Goal: Register for event/course

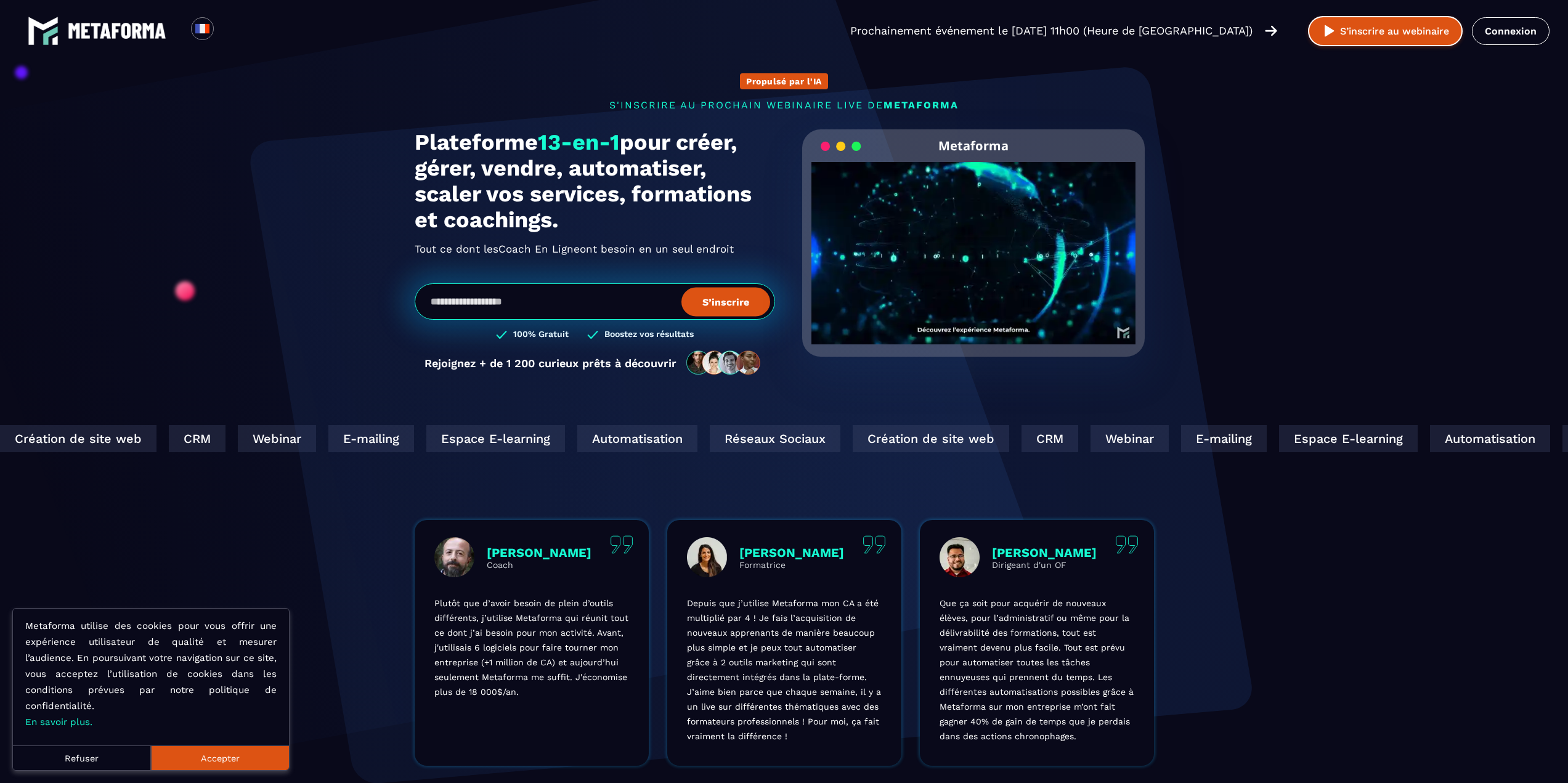
click at [1378, 29] on button "S’inscrire au webinaire" at bounding box center [1385, 31] width 155 height 30
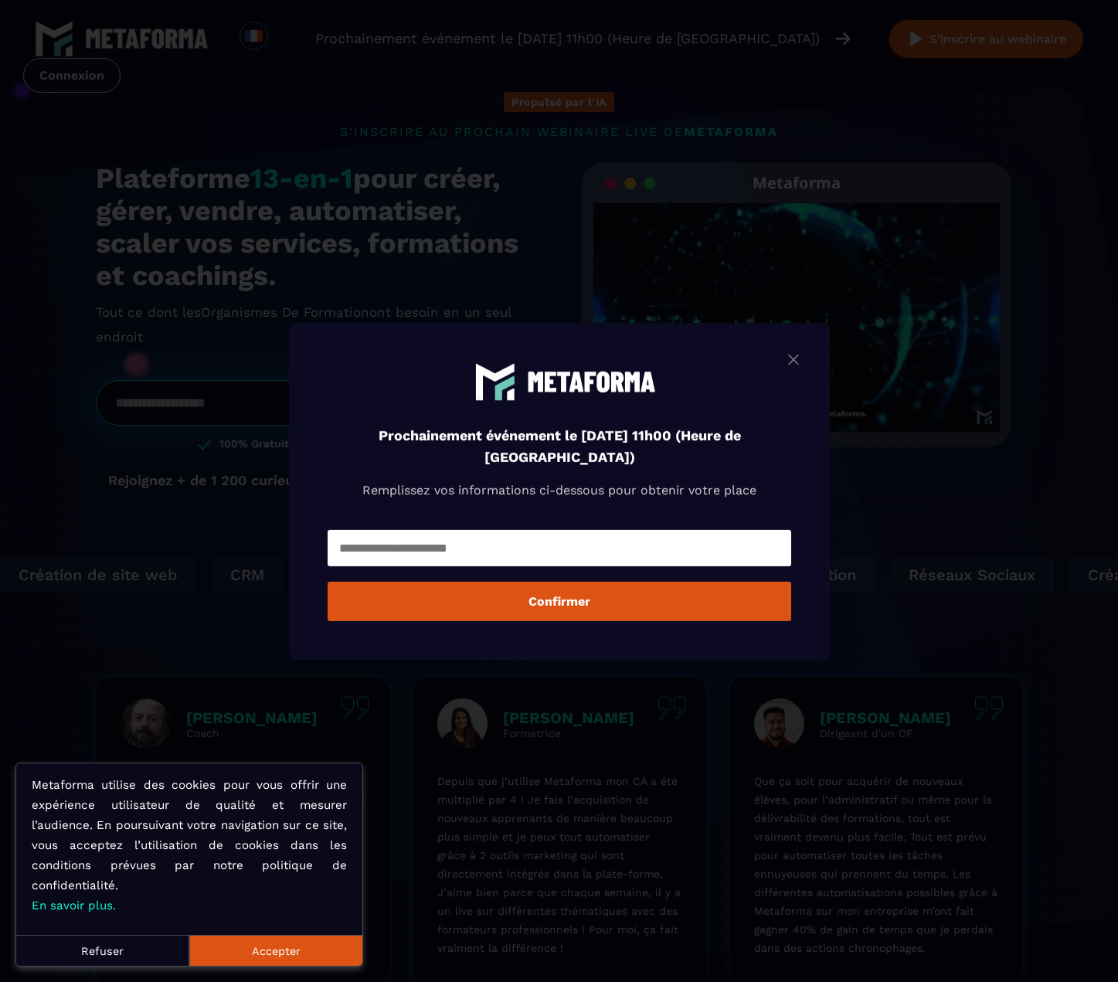
click at [515, 549] on input "Modal window" at bounding box center [559, 548] width 463 height 36
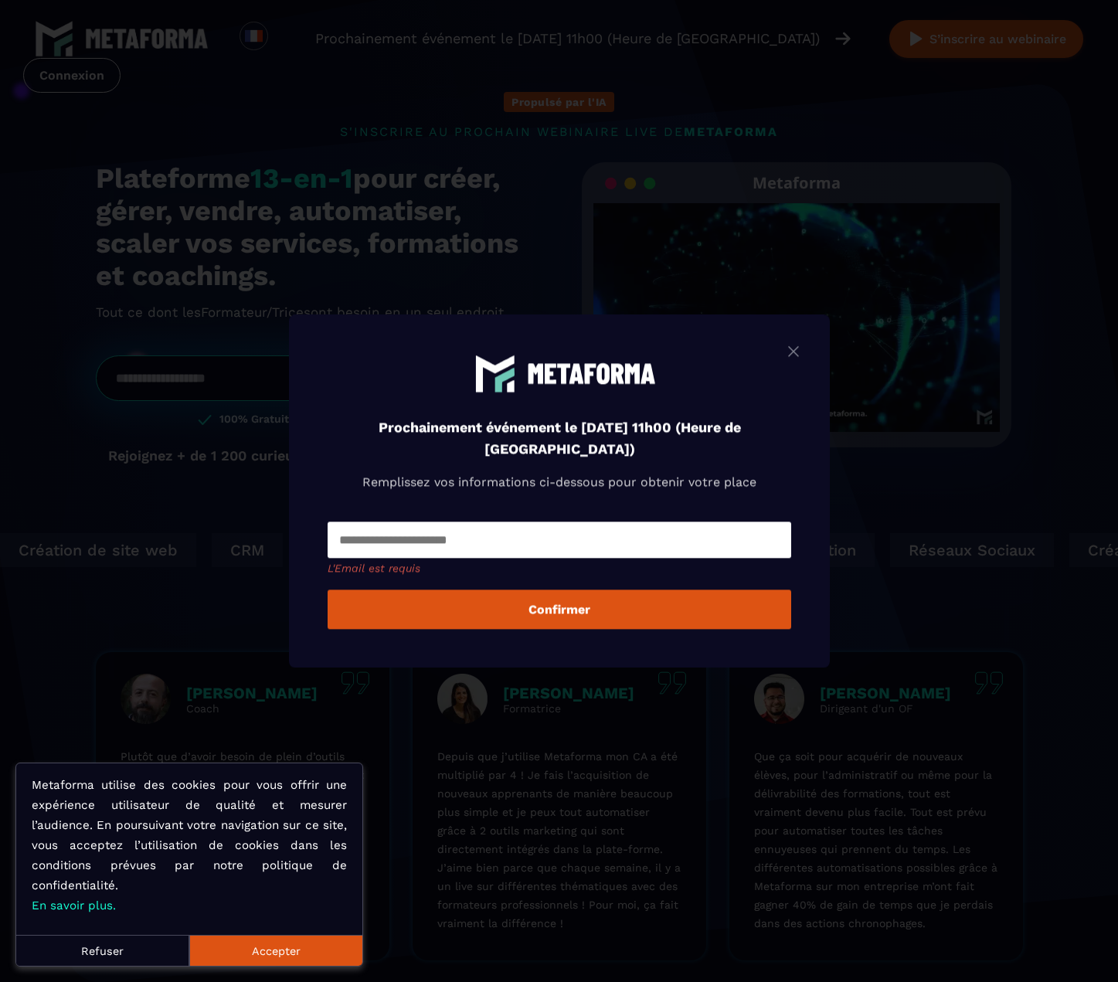
click at [413, 543] on input "Modal window" at bounding box center [559, 539] width 463 height 36
type input "**********"
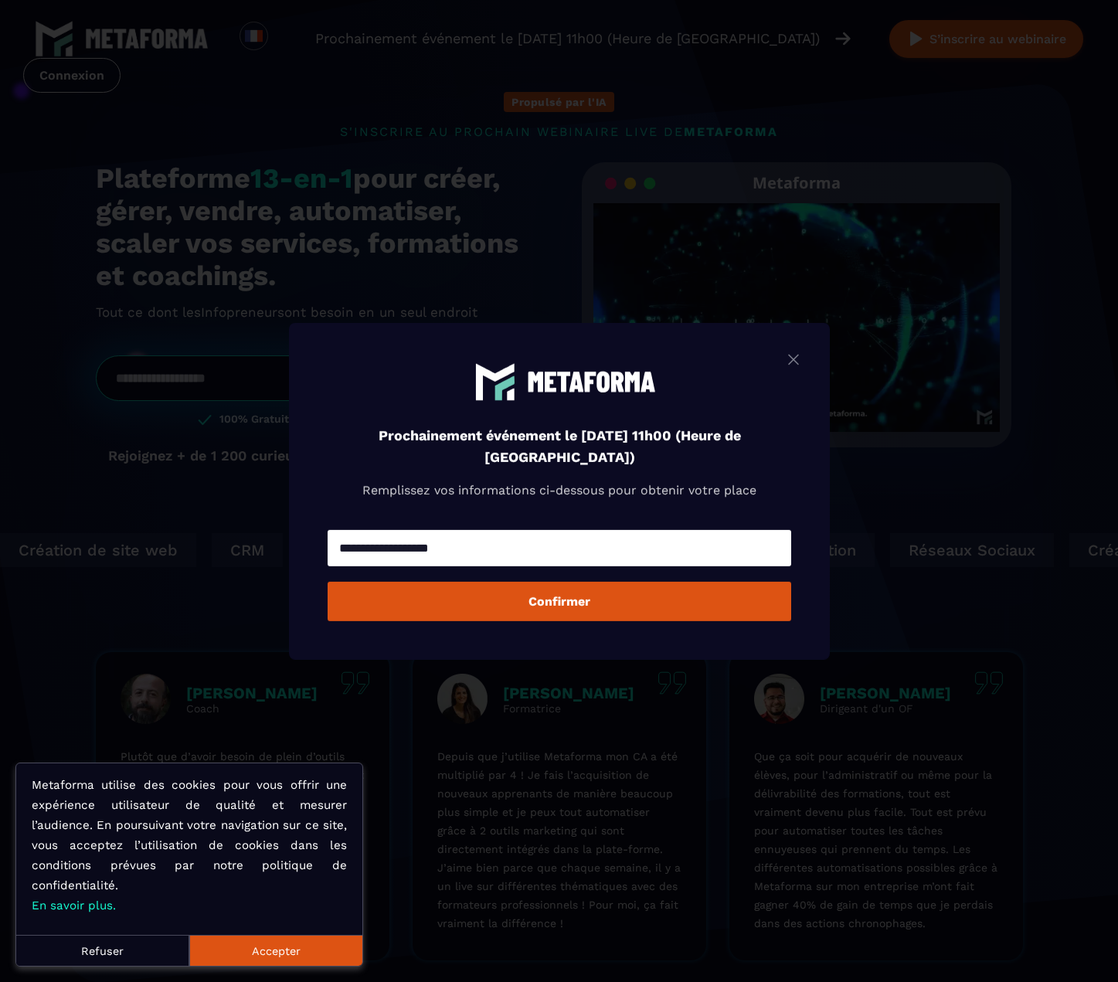
click at [596, 602] on button "Confirmer" at bounding box center [559, 601] width 463 height 39
click at [597, 556] on input "Modal window" at bounding box center [559, 548] width 463 height 36
click at [752, 451] on h4 "Prochainement événement le [DATE] 11h00 (Heure de [GEOGRAPHIC_DATA])" at bounding box center [559, 446] width 386 height 43
